Goal: Find specific page/section: Find specific page/section

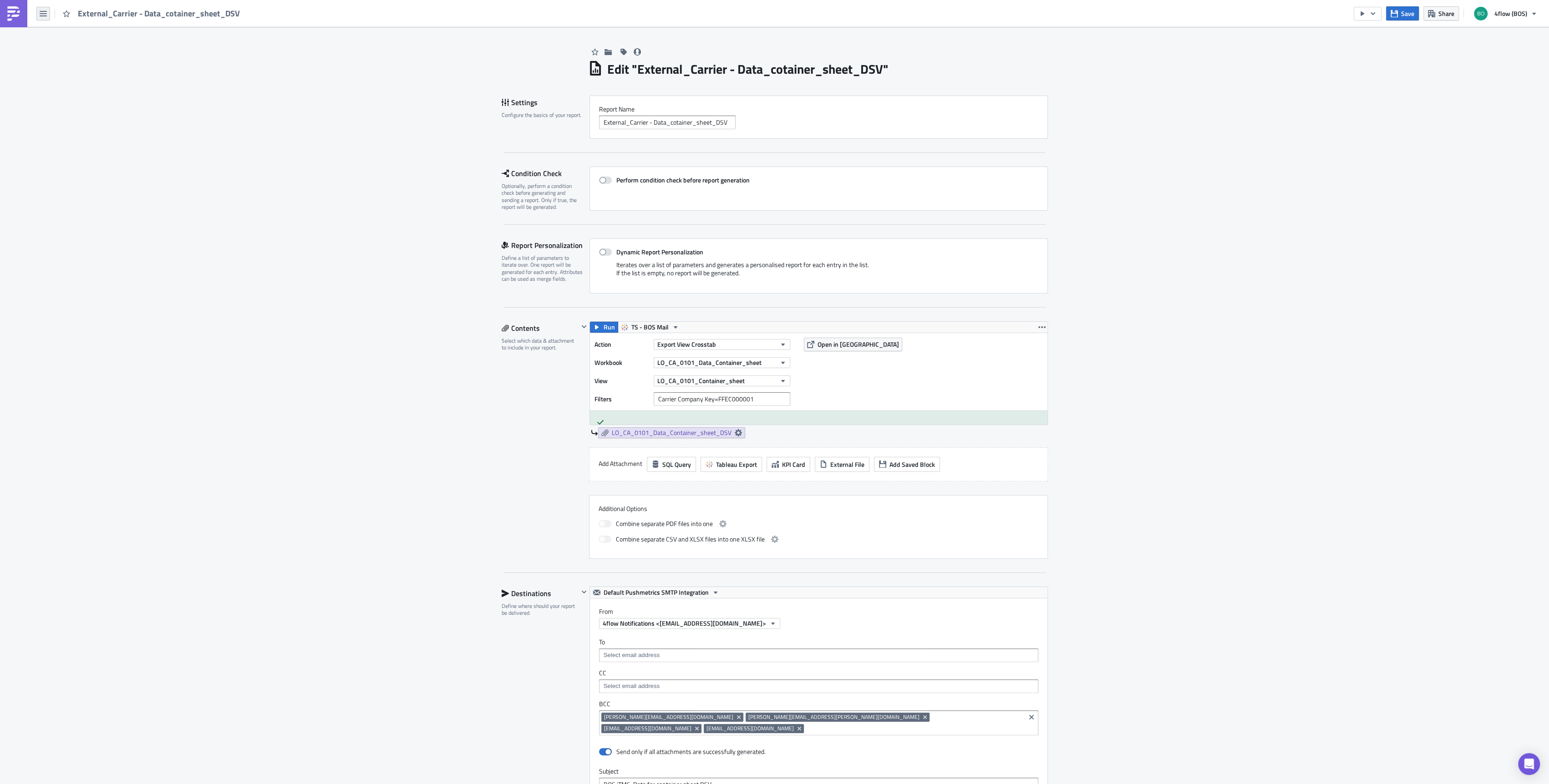
click at [45, 13] on icon "button" at bounding box center [43, 14] width 7 height 7
click at [69, 63] on div "Explore" at bounding box center [82, 63] width 61 height 9
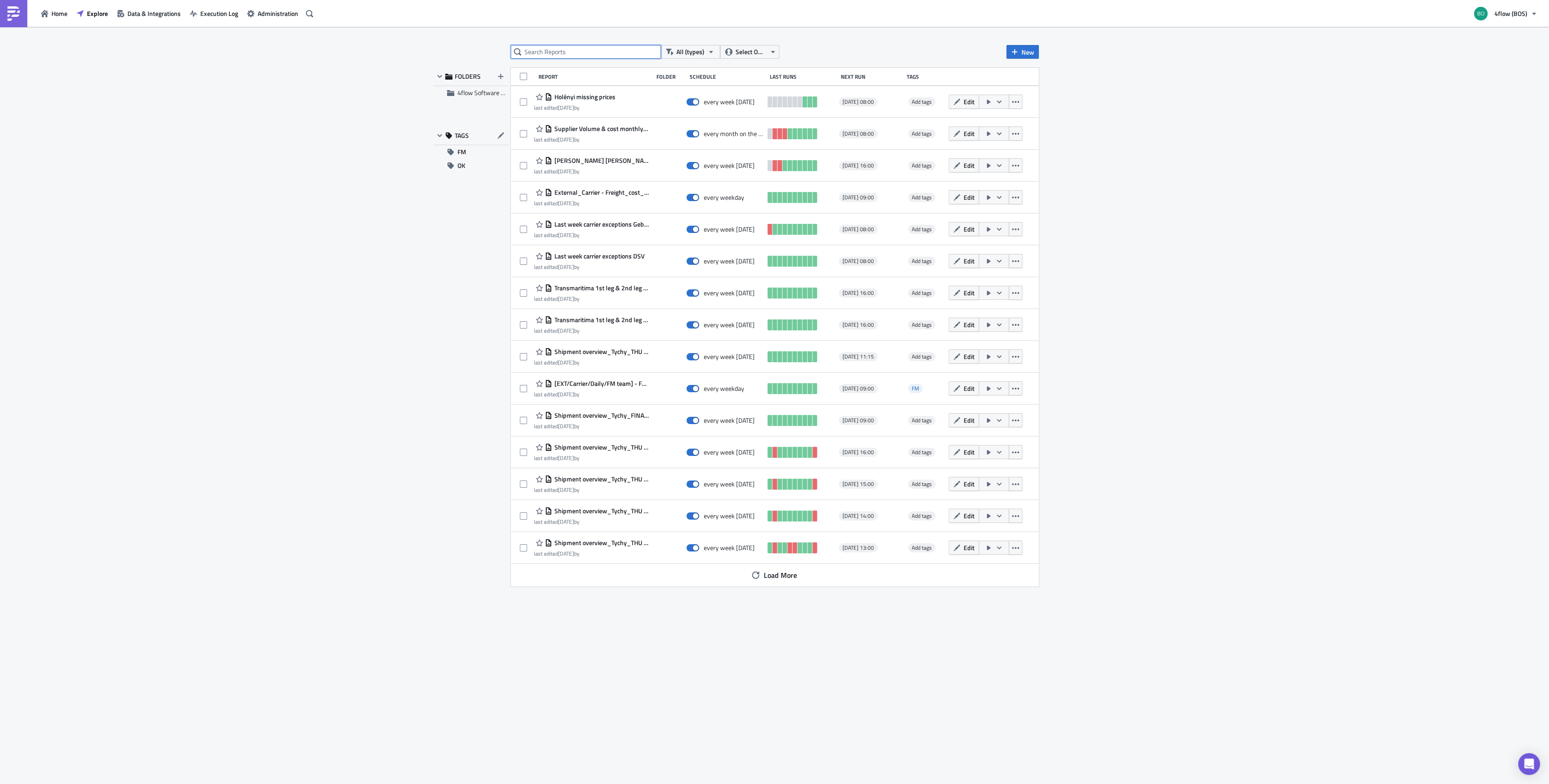
click at [606, 48] on input "text" at bounding box center [586, 52] width 150 height 14
click at [786, 569] on button "Load More" at bounding box center [775, 575] width 59 height 18
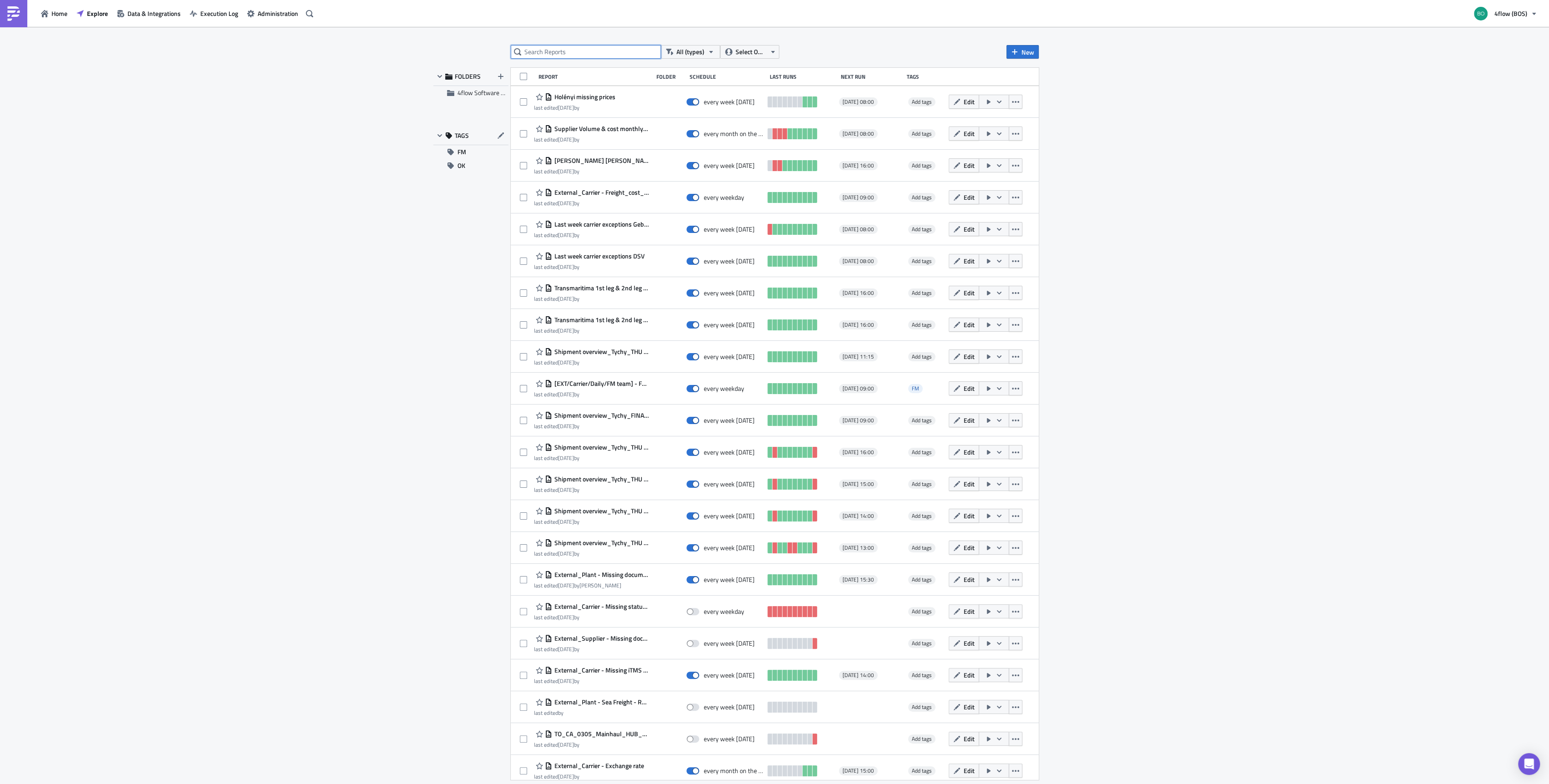
click at [607, 51] on input "text" at bounding box center [586, 52] width 150 height 14
type input "mos"
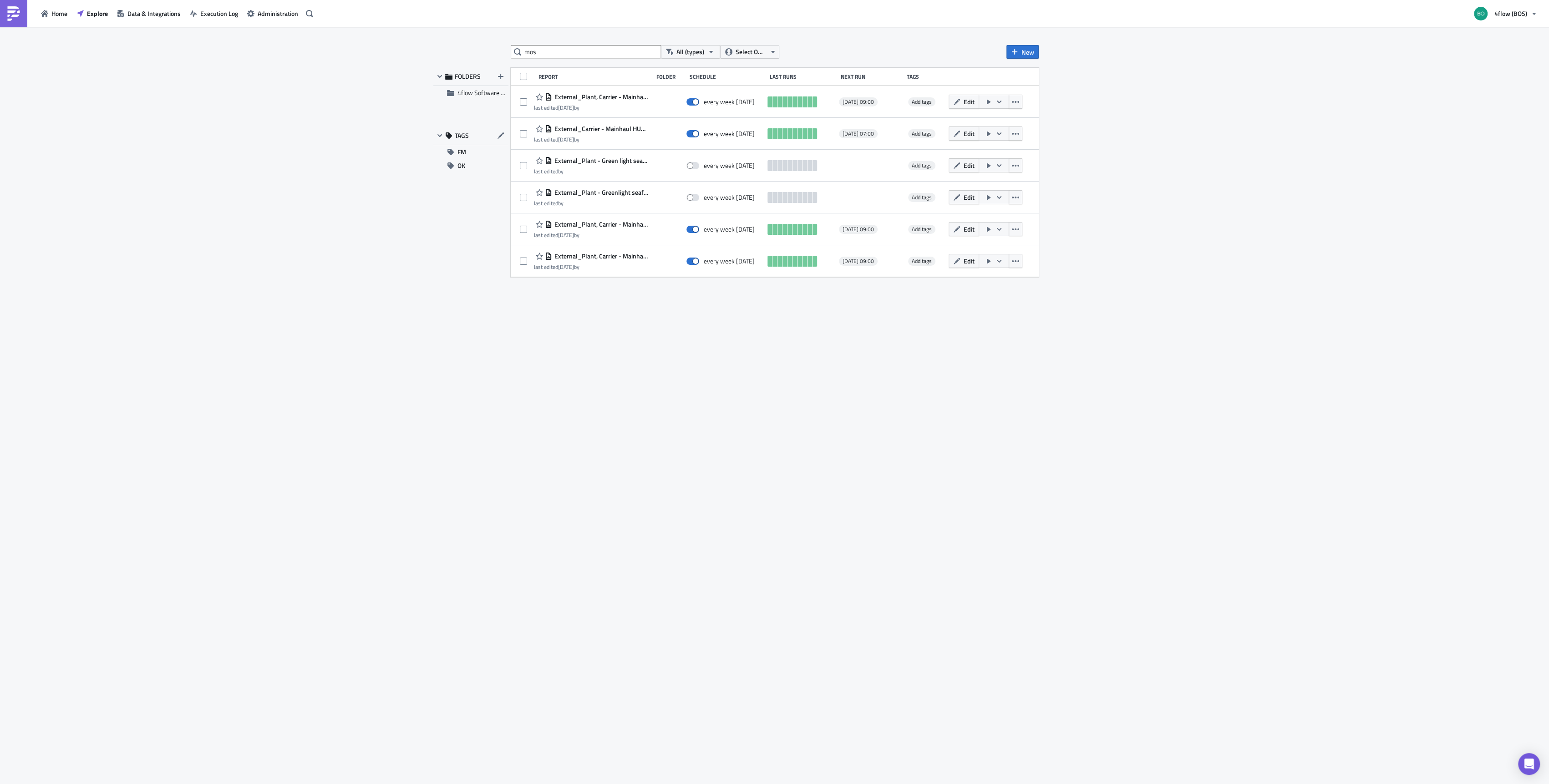
drag, startPoint x: 585, startPoint y: 400, endPoint x: 606, endPoint y: 391, distance: 22.8
click at [585, 400] on div "mos All (types) Select Owner New FOLDERS 4flow Software KAM TAGS FM OK Report F…" at bounding box center [775, 406] width 546 height 722
click at [997, 230] on icon "button" at bounding box center [999, 229] width 7 height 7
